Goal: Communication & Community: Answer question/provide support

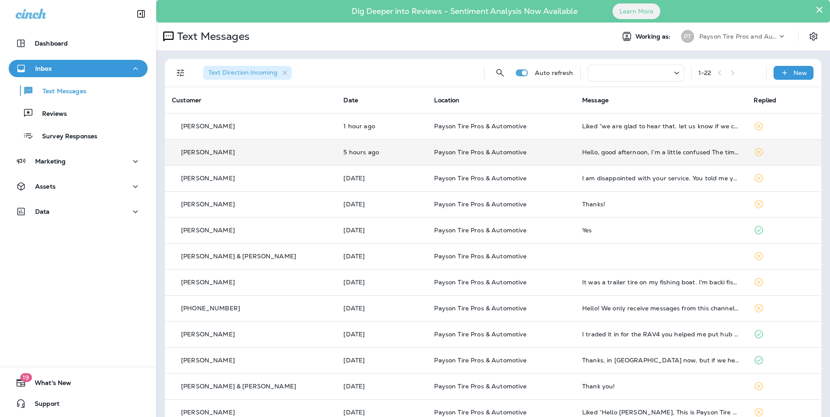
click at [290, 154] on div "[PERSON_NAME]" at bounding box center [251, 152] width 158 height 9
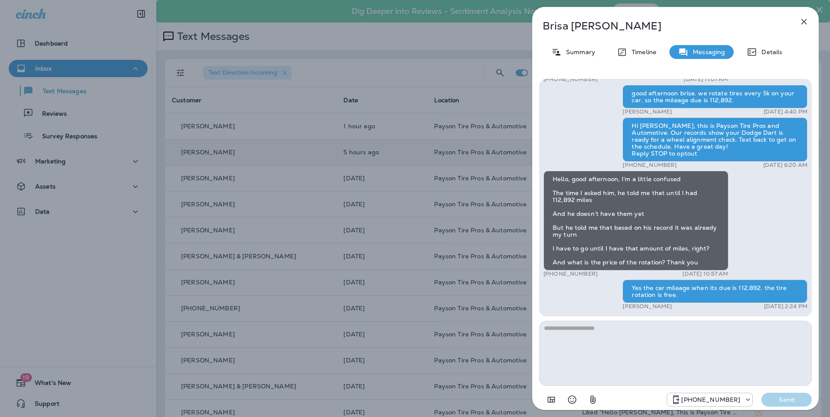
click at [119, 46] on div "[PERSON_NAME] Summary Timeline Messaging Details Hello [PERSON_NAME], This is P…" at bounding box center [415, 208] width 830 height 417
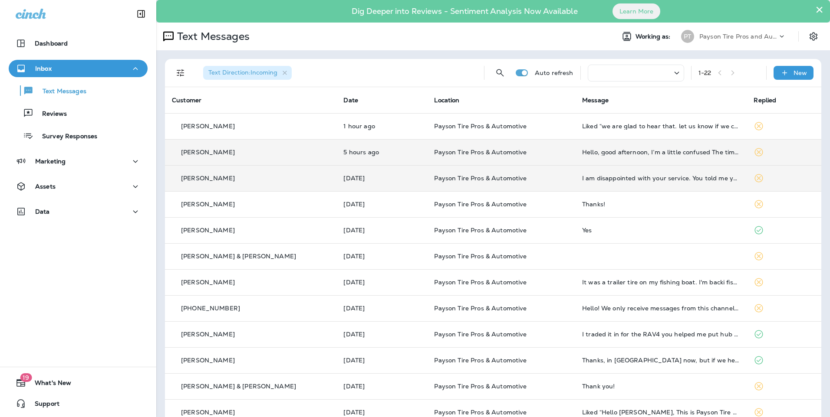
click at [289, 180] on div "[PERSON_NAME]" at bounding box center [251, 178] width 158 height 9
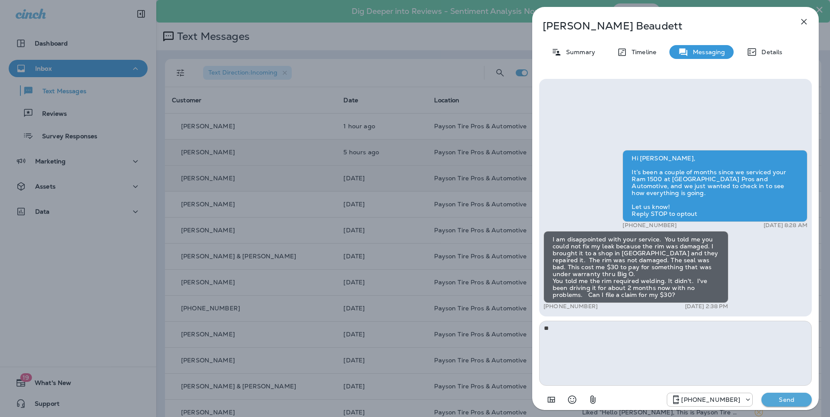
type textarea "*"
type textarea "**********"
click at [787, 401] on p "Send" at bounding box center [786, 400] width 36 height 8
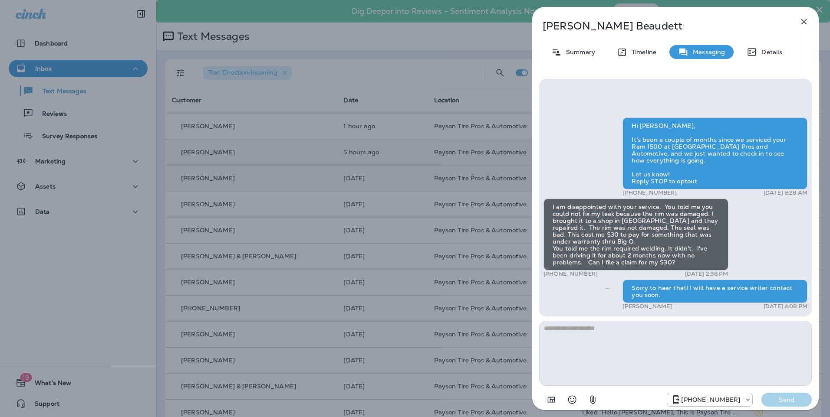
click at [275, 213] on div "[PERSON_NAME] Summary Timeline Messaging Details Hi [PERSON_NAME], It’s been a …" at bounding box center [415, 208] width 830 height 417
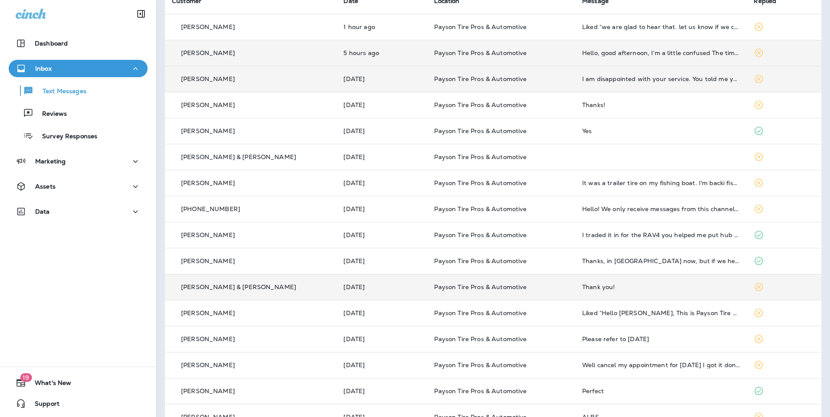
scroll to position [130, 0]
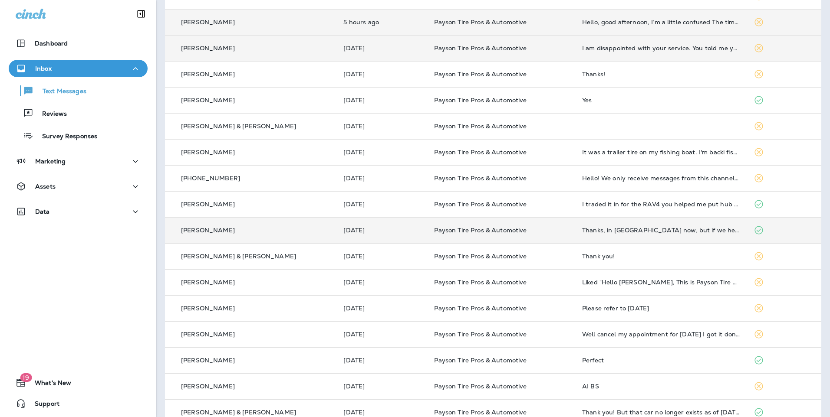
click at [381, 237] on td "[DATE]" at bounding box center [381, 230] width 91 height 26
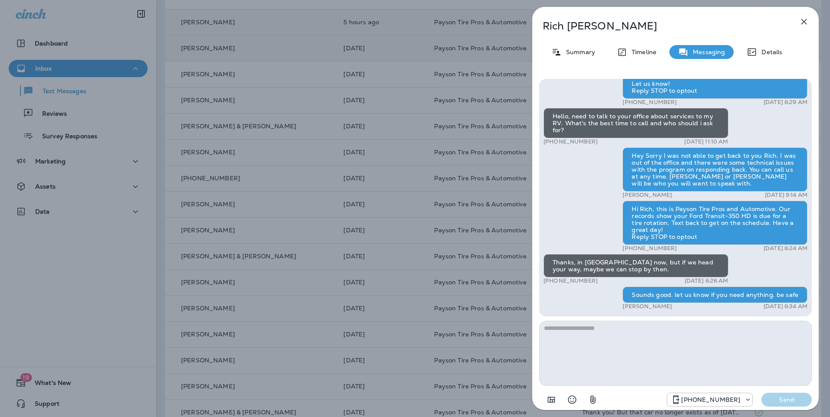
click at [275, 234] on div "[PERSON_NAME] Summary Timeline Messaging Details Hello [PERSON_NAME], Hope all …" at bounding box center [415, 208] width 830 height 417
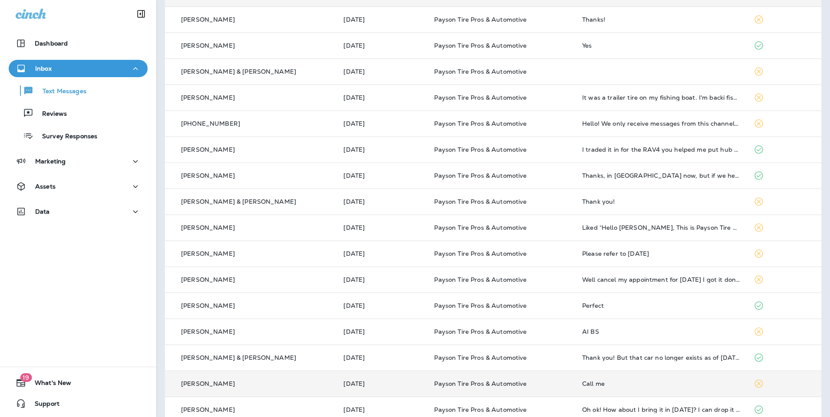
scroll to position [17, 0]
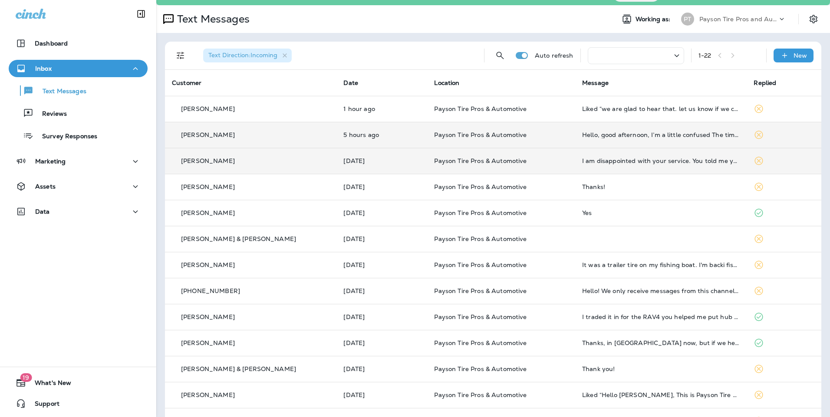
click at [674, 56] on icon at bounding box center [676, 55] width 5 height 3
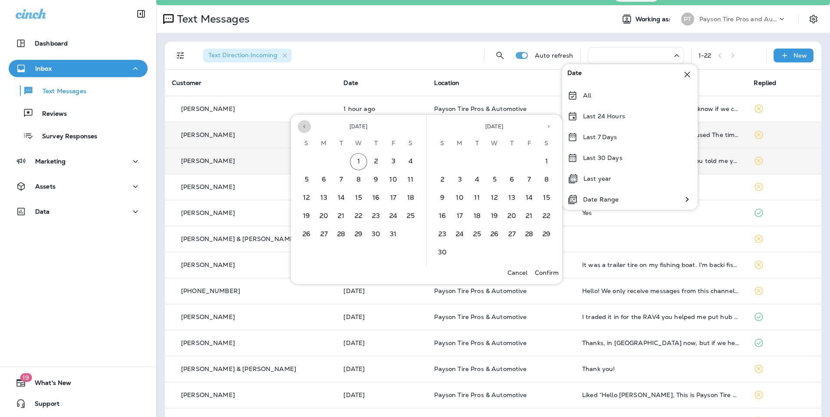
click at [304, 127] on icon "Previous month" at bounding box center [304, 127] width 6 height 6
click at [304, 128] on icon "Previous month" at bounding box center [304, 126] width 2 height 3
click at [305, 128] on icon "Previous month" at bounding box center [304, 126] width 2 height 3
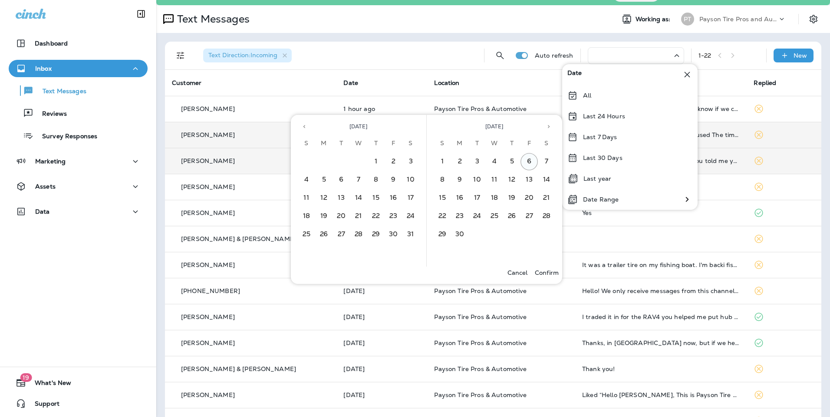
click at [530, 161] on button "6" at bounding box center [528, 161] width 17 height 17
click at [549, 163] on button "7" at bounding box center [546, 161] width 17 height 17
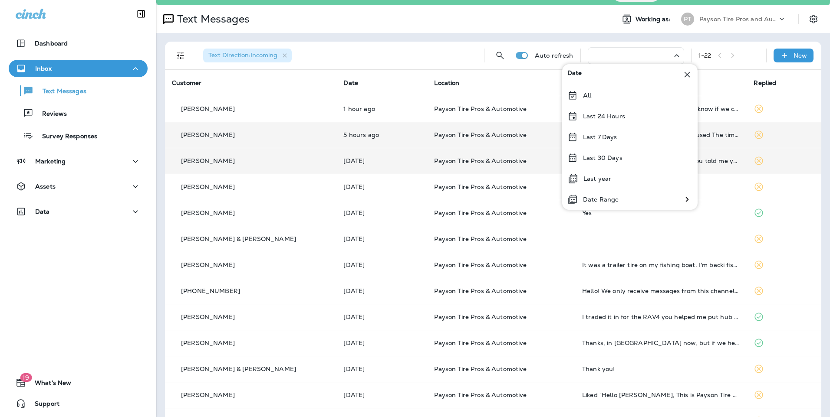
click at [282, 172] on td "[PERSON_NAME]" at bounding box center [250, 161] width 171 height 26
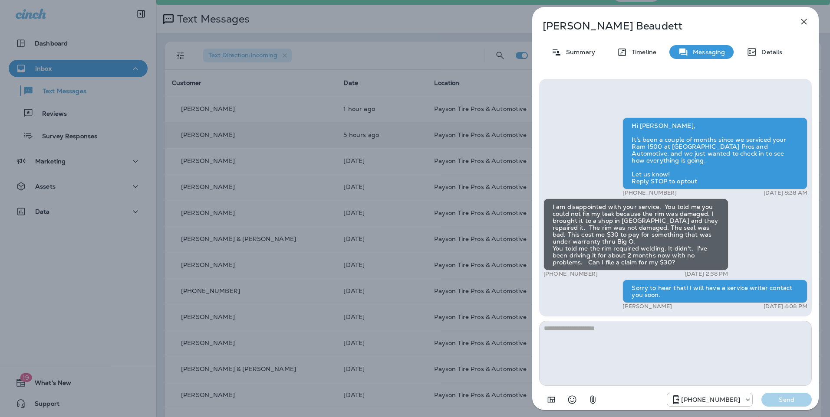
click at [256, 156] on div "[PERSON_NAME] Summary Timeline Messaging Details Hi [PERSON_NAME], It’s been a …" at bounding box center [415, 208] width 830 height 417
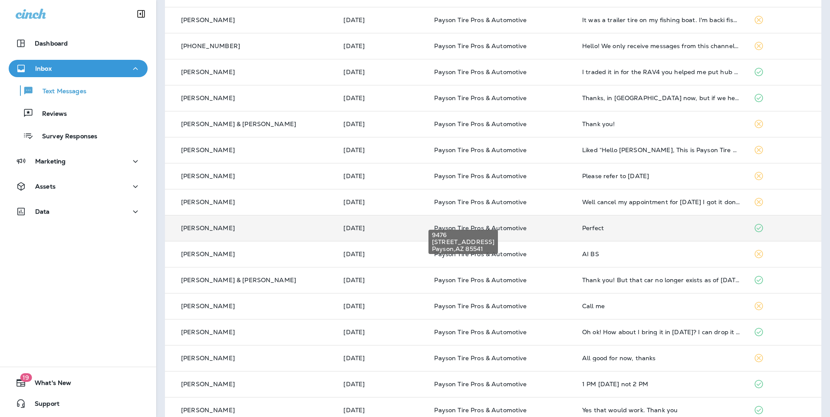
scroll to position [278, 0]
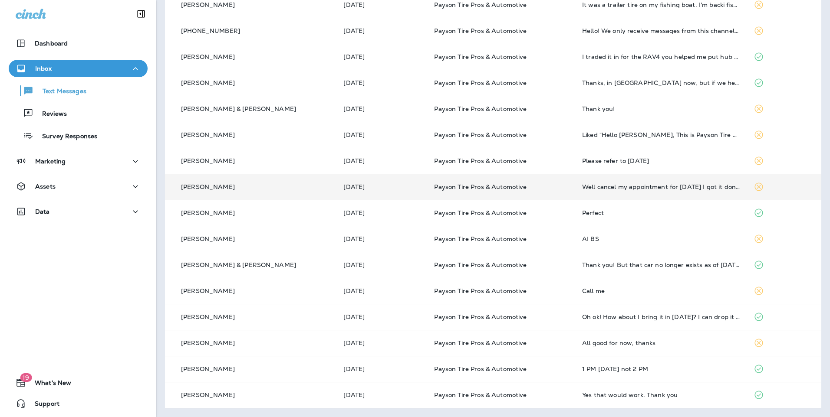
click at [361, 193] on td "[DATE]" at bounding box center [381, 187] width 91 height 26
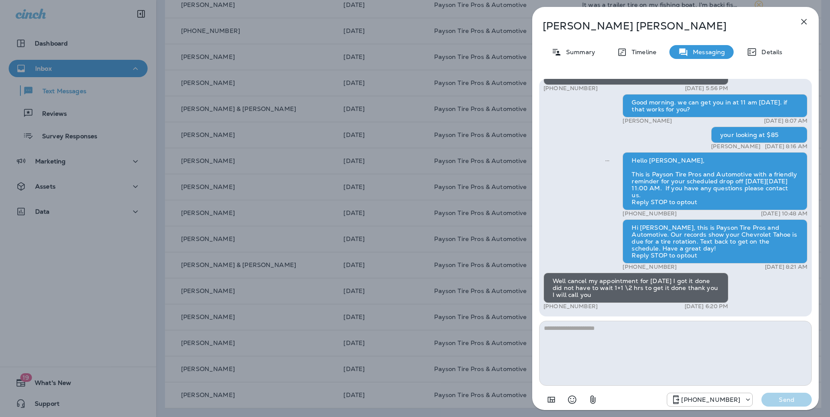
click at [264, 56] on div "[PERSON_NAME] Summary Timeline Messaging Details Hi [PERSON_NAME], this is [PER…" at bounding box center [415, 208] width 830 height 417
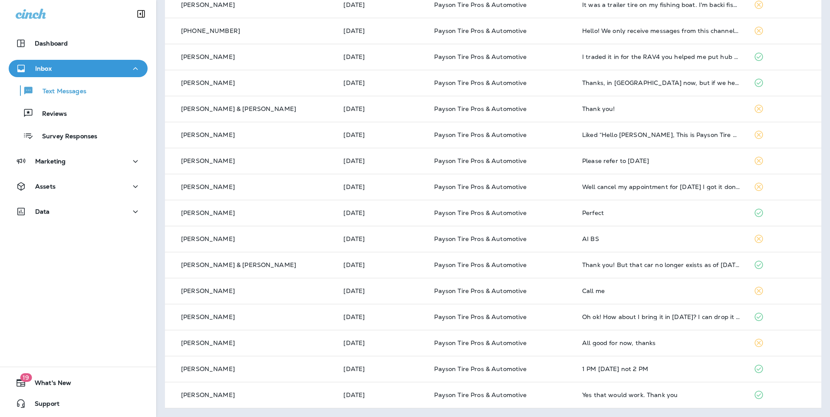
click at [126, 30] on div "Dashboard Inbox Text Messages Reviews Survey Responses Marketing Assets Data" at bounding box center [78, 129] width 156 height 207
